Goal: Task Accomplishment & Management: Use online tool/utility

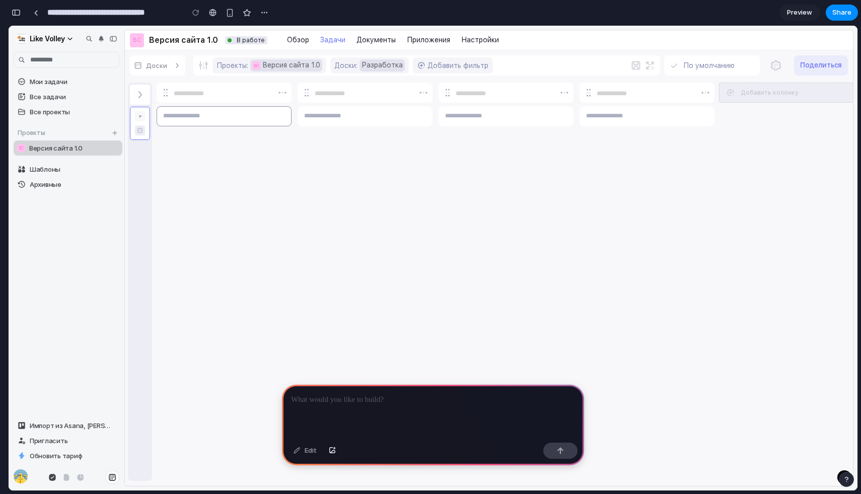
click at [197, 118] on textarea at bounding box center [224, 116] width 135 height 20
click at [83, 143] on link "ВС Версия сайта 1.0" at bounding box center [68, 147] width 109 height 15
click at [92, 150] on div "Версия сайта 1.0" at bounding box center [74, 148] width 91 height 8
click at [44, 145] on span "Версия сайта 1.0" at bounding box center [55, 148] width 53 height 8
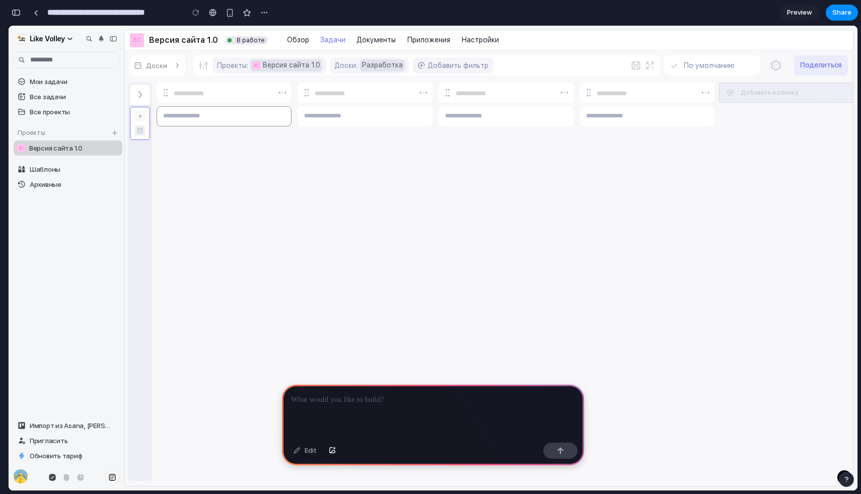
click at [183, 120] on textarea at bounding box center [224, 116] width 135 height 20
click at [66, 37] on icon at bounding box center [70, 39] width 8 height 8
click at [98, 37] on icon at bounding box center [101, 39] width 8 height 8
click at [107, 37] on button at bounding box center [113, 39] width 12 height 12
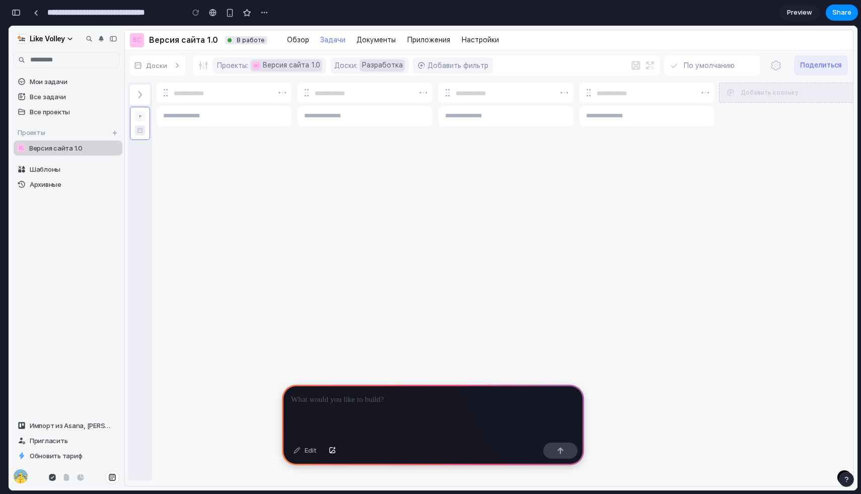
click at [362, 420] on div at bounding box center [433, 412] width 302 height 54
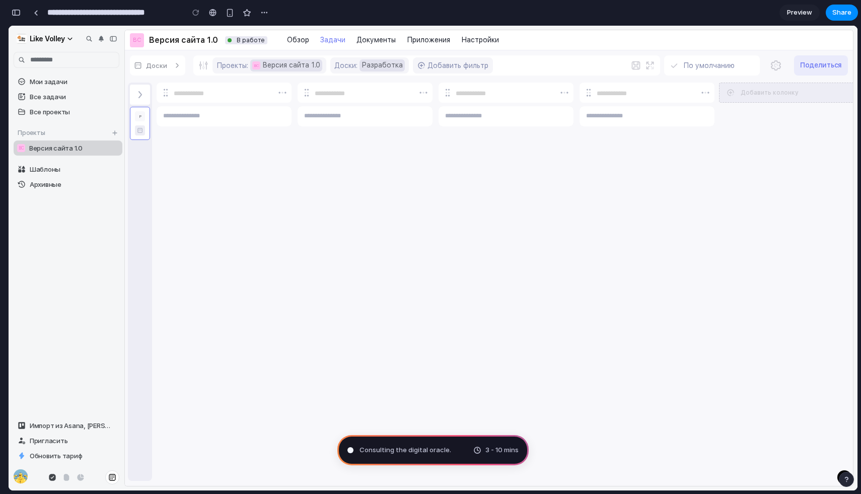
type input "**********"
click at [509, 294] on div at bounding box center [505, 306] width 135 height 345
click at [47, 439] on span "Пригласить" at bounding box center [68, 440] width 77 height 8
click at [110, 424] on icon at bounding box center [112, 426] width 4 height 4
click at [111, 424] on icon at bounding box center [112, 426] width 4 height 4
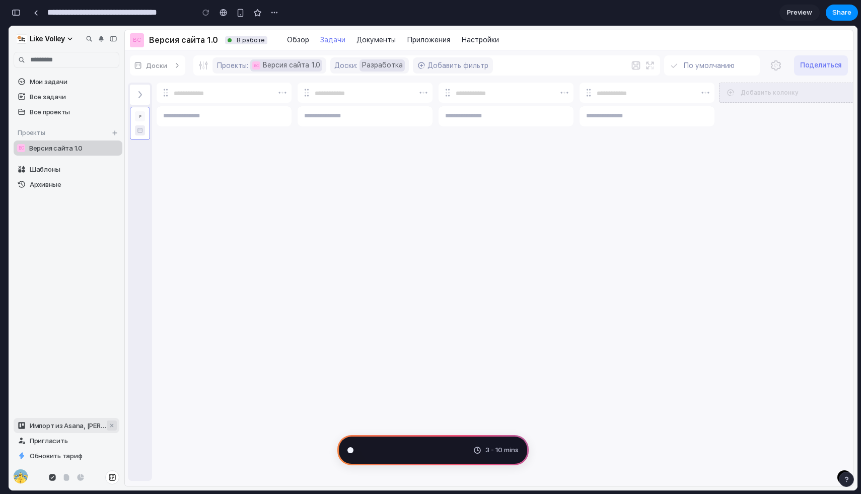
click at [111, 424] on icon at bounding box center [112, 426] width 4 height 4
click at [382, 446] on span "Analyzing the problem ." at bounding box center [395, 450] width 72 height 10
click at [699, 61] on div at bounding box center [712, 65] width 96 height 20
click at [794, 17] on span "Preview" at bounding box center [799, 13] width 25 height 10
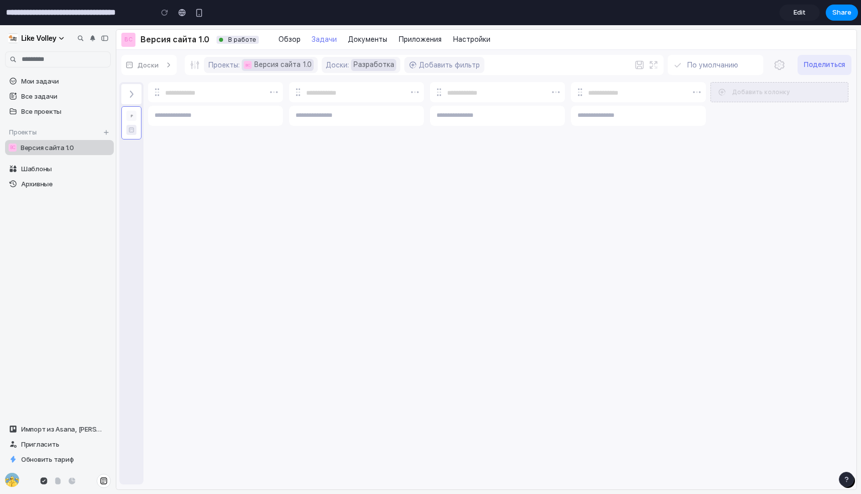
click at [725, 63] on div at bounding box center [715, 65] width 96 height 20
click at [797, 16] on span "Edit" at bounding box center [799, 13] width 12 height 10
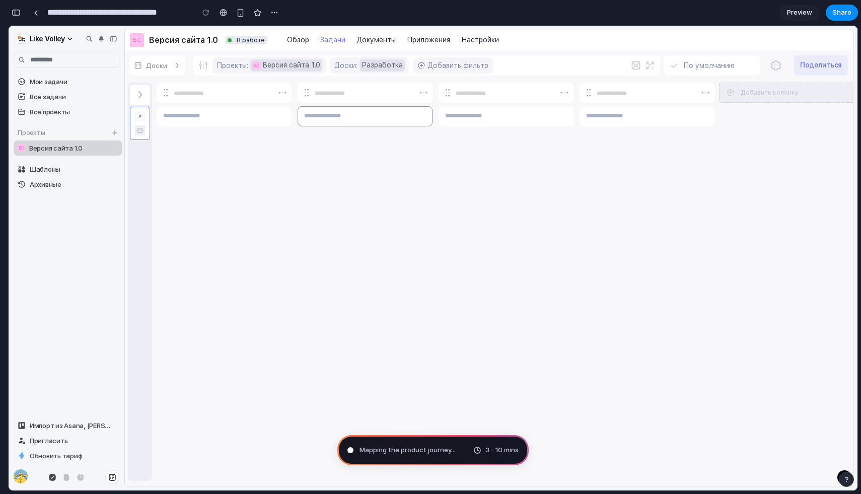
click at [346, 117] on textarea at bounding box center [364, 116] width 135 height 20
type textarea "*"
type textarea "***"
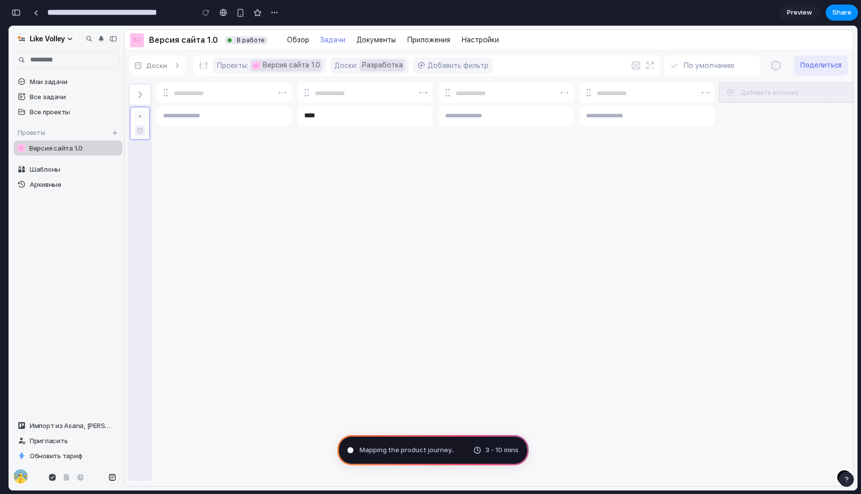
click at [355, 178] on div at bounding box center [364, 306] width 135 height 345
click at [767, 91] on span "Добавить колонку" at bounding box center [769, 93] width 58 height 8
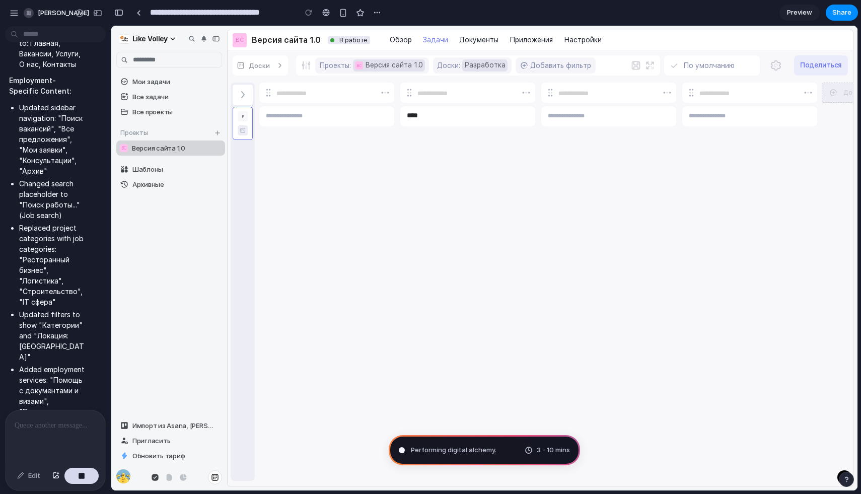
scroll to position [453, 0]
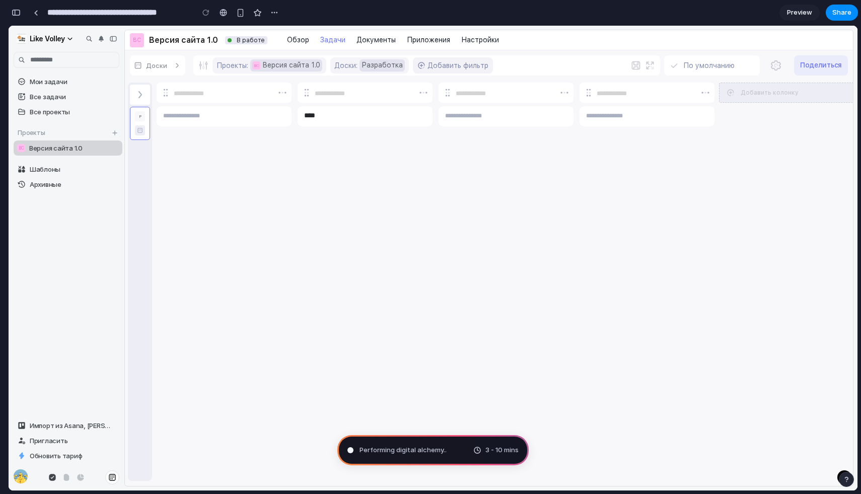
click at [471, 69] on button "Добавить фильтр" at bounding box center [453, 65] width 80 height 16
click at [441, 65] on button "Добавить фильтр" at bounding box center [453, 65] width 80 height 16
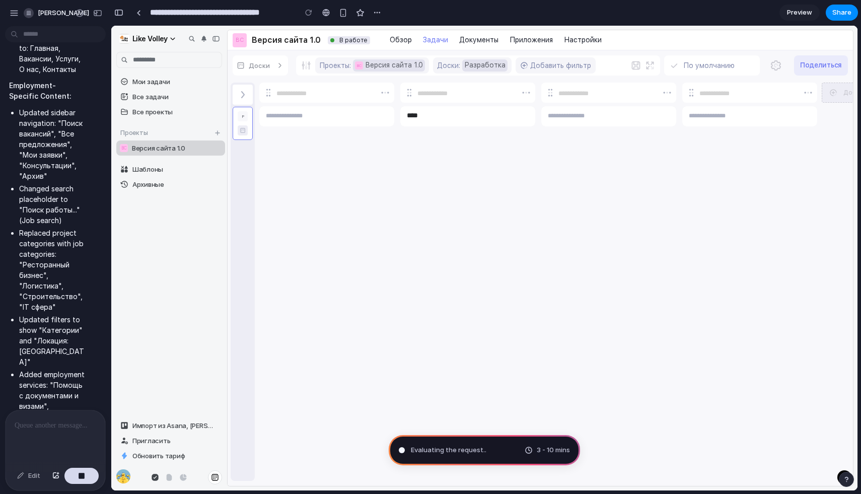
scroll to position [650, 0]
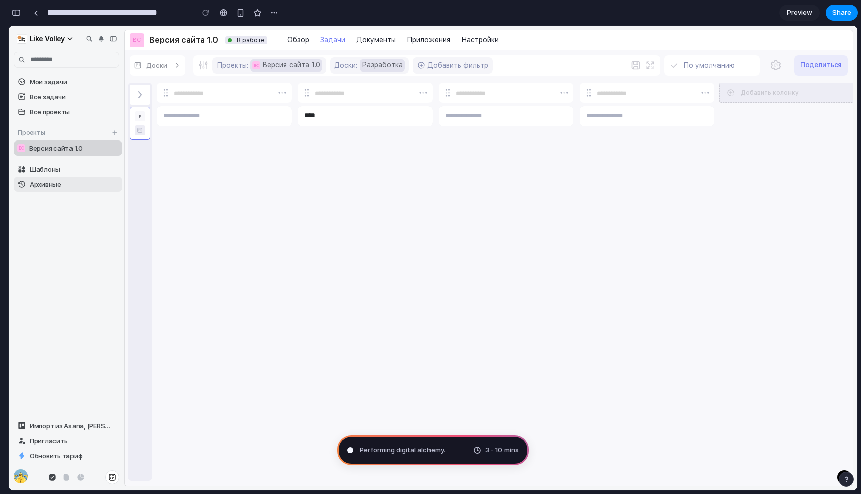
click at [65, 177] on link "Архивные" at bounding box center [68, 184] width 109 height 15
click at [95, 169] on span "Шаблоны" at bounding box center [74, 169] width 89 height 8
click at [145, 119] on div "Р" at bounding box center [140, 123] width 20 height 33
click at [200, 114] on textarea at bounding box center [224, 116] width 135 height 20
click at [315, 63] on span "Версия сайта 1.0" at bounding box center [291, 65] width 58 height 8
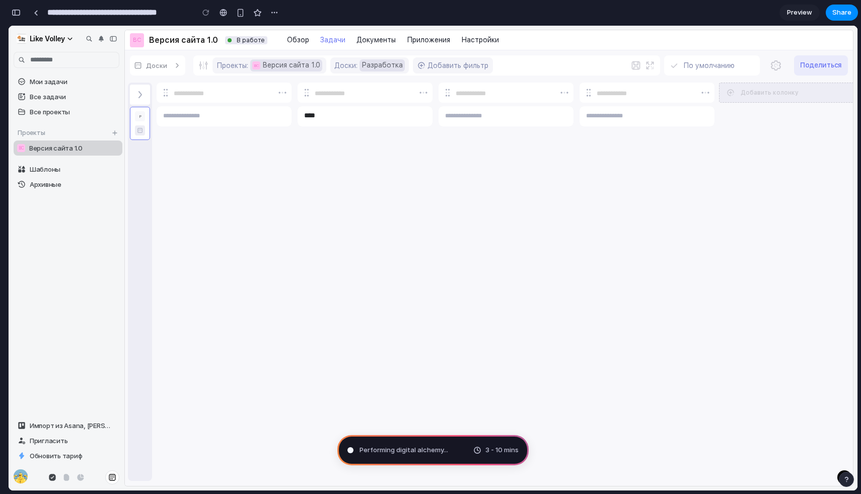
click at [409, 77] on div "Доски Проекты: ВС Версия сайта 1.0 Доски: Разработка Добавить фильтр По умолчан…" at bounding box center [489, 65] width 728 height 30
click at [459, 66] on button "Добавить фильтр" at bounding box center [453, 65] width 80 height 16
click at [363, 45] on link "Документы" at bounding box center [376, 40] width 44 height 13
click at [243, 13] on div "button" at bounding box center [240, 13] width 9 height 9
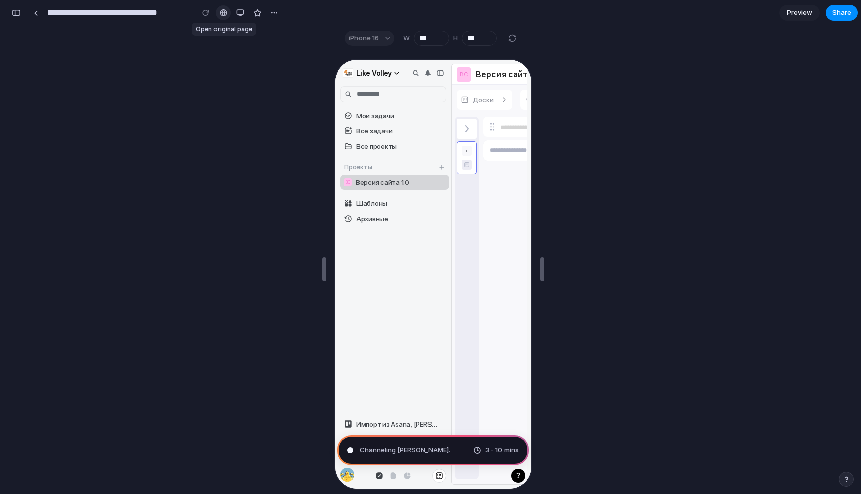
click at [223, 12] on div at bounding box center [223, 13] width 8 height 8
click at [236, 15] on button "button" at bounding box center [240, 12] width 15 height 15
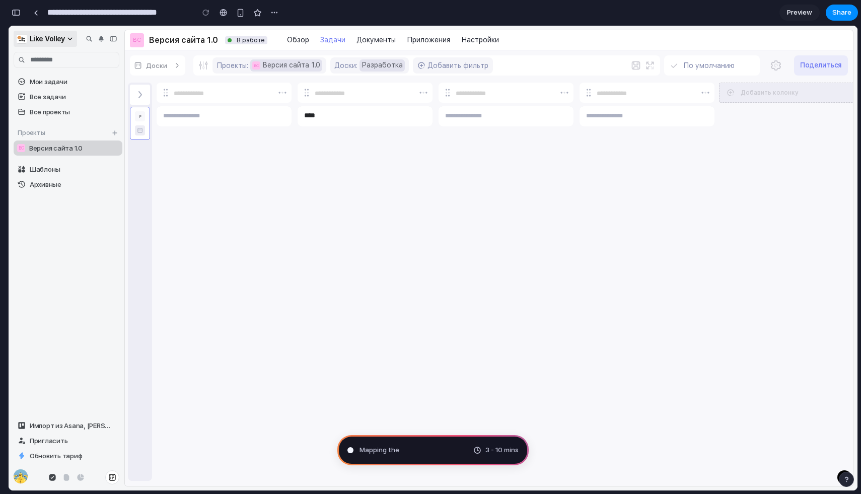
click at [49, 32] on button "Like Volley" at bounding box center [45, 39] width 63 height 16
